Goal: Information Seeking & Learning: Learn about a topic

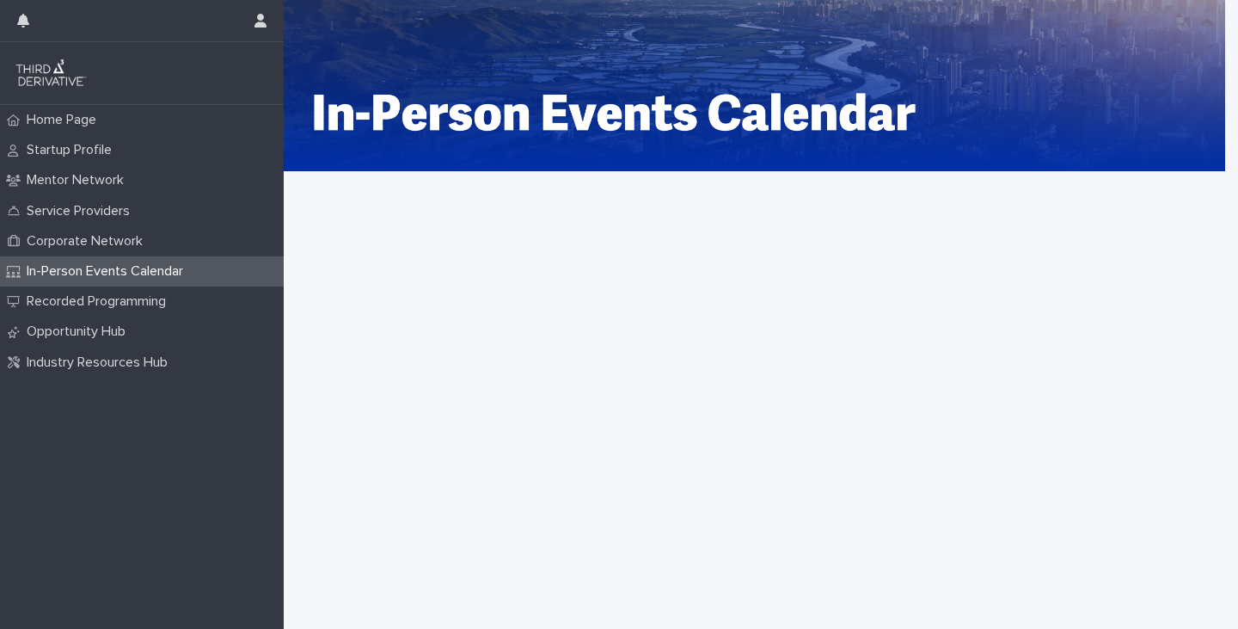
scroll to position [1, 0]
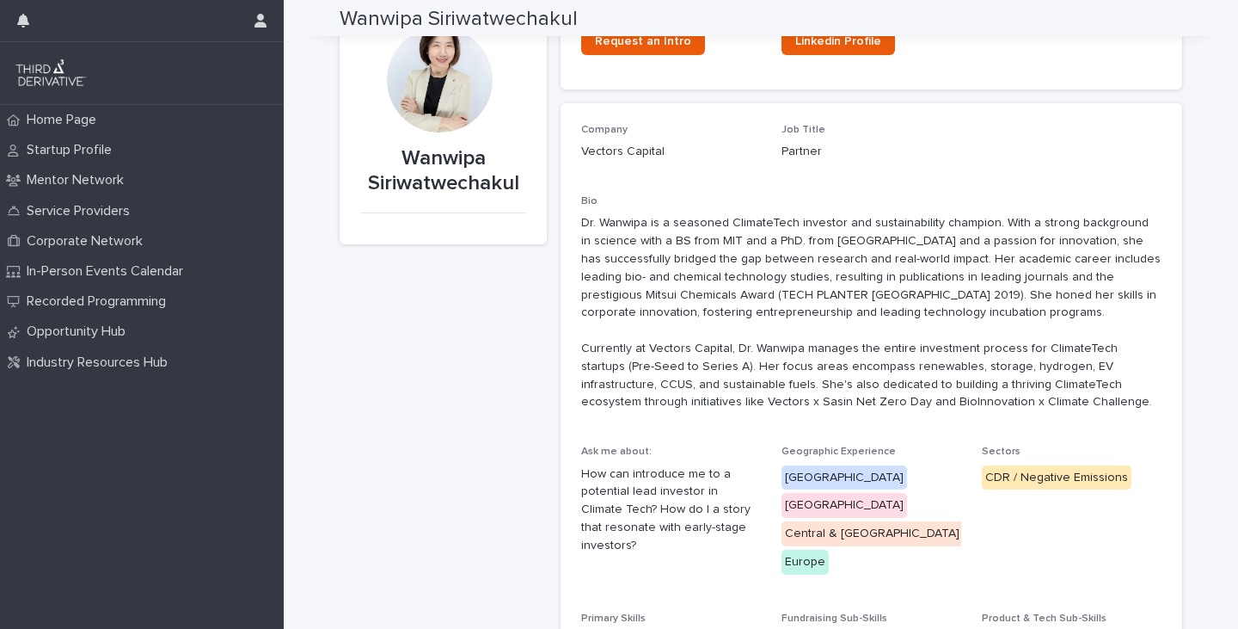
scroll to position [50, 0]
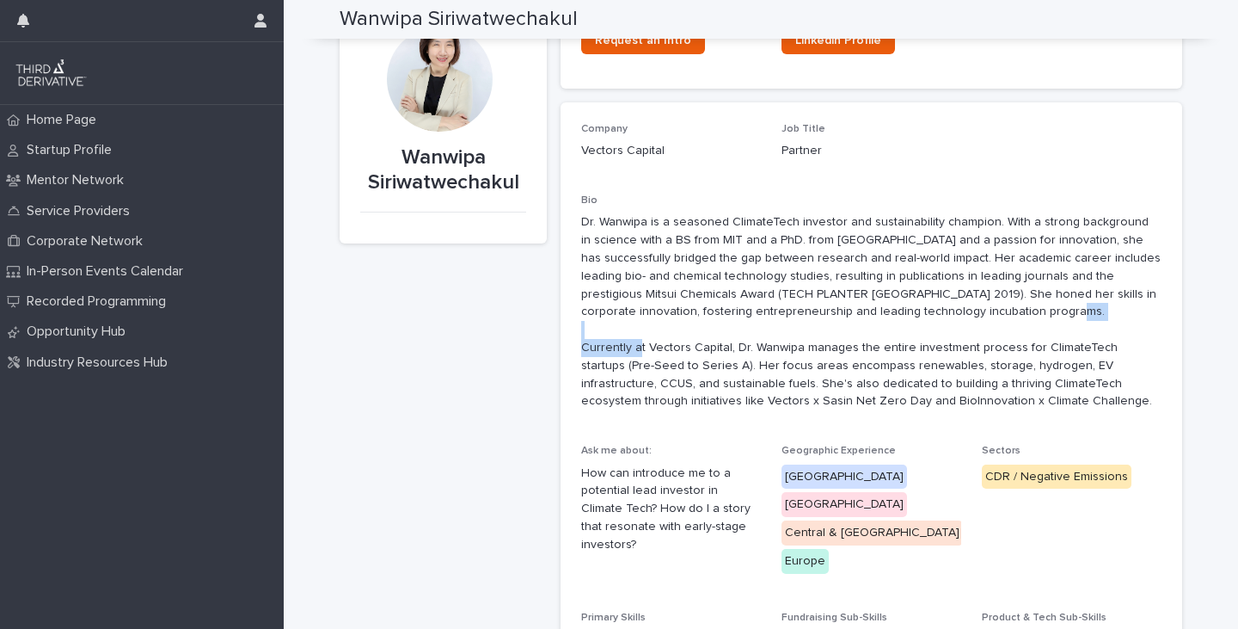
drag, startPoint x: 637, startPoint y: 343, endPoint x: 719, endPoint y: 347, distance: 81.8
click at [719, 347] on p "Dr. Wanwipa is a seasoned ClimateTech investor and sustainability champion. Wit…" at bounding box center [871, 311] width 580 height 197
copy p "Vectors Capital"
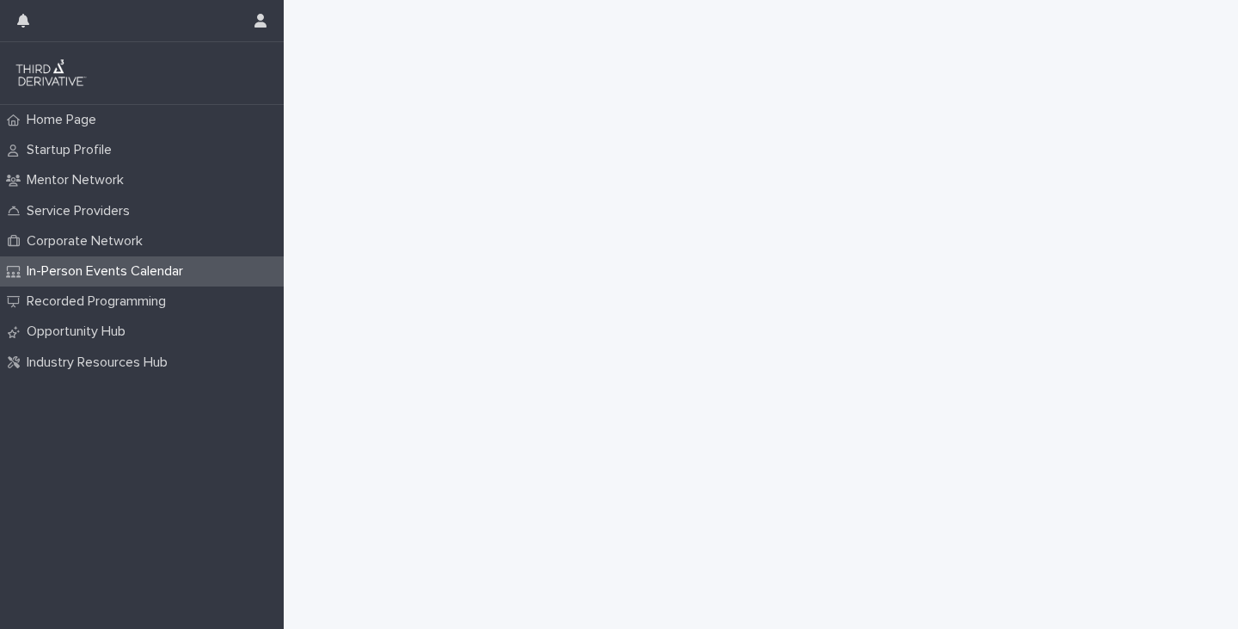
scroll to position [551, 0]
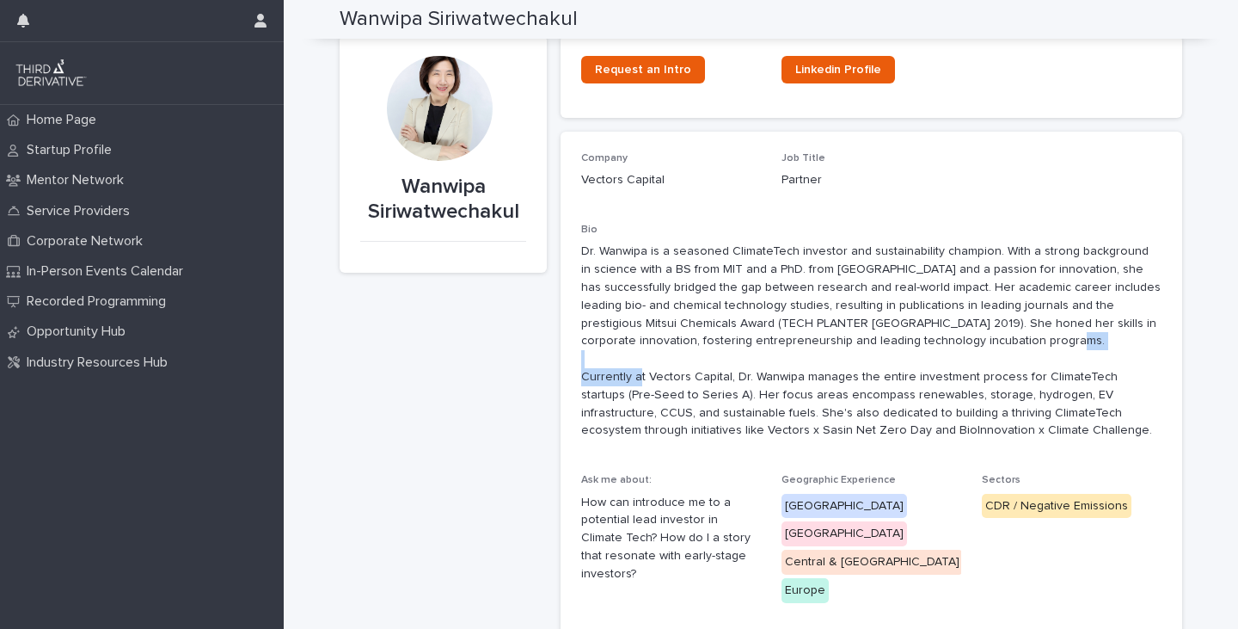
scroll to position [19, 0]
